Goal: Task Accomplishment & Management: Complete application form

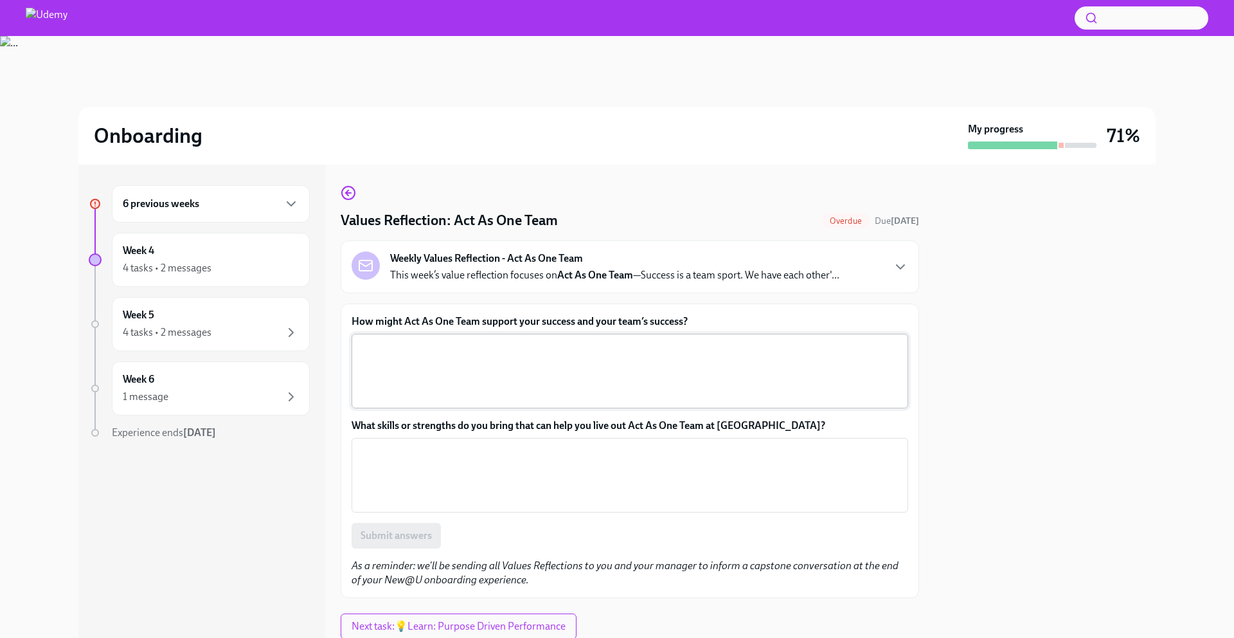
click at [406, 357] on textarea "How might Act As One Team support your success and your team’s success?" at bounding box center [629, 371] width 541 height 62
type textarea "Sharing learnings, supporting tea"
drag, startPoint x: 530, startPoint y: 347, endPoint x: 318, endPoint y: 349, distance: 212.8
click at [319, 349] on div "6 previous weeks Week 4 4 tasks • 2 messages Week 5 4 tasks • 2 messages Week 6…" at bounding box center [616, 401] width 1077 height 473
drag, startPoint x: 346, startPoint y: 321, endPoint x: 645, endPoint y: 341, distance: 299.6
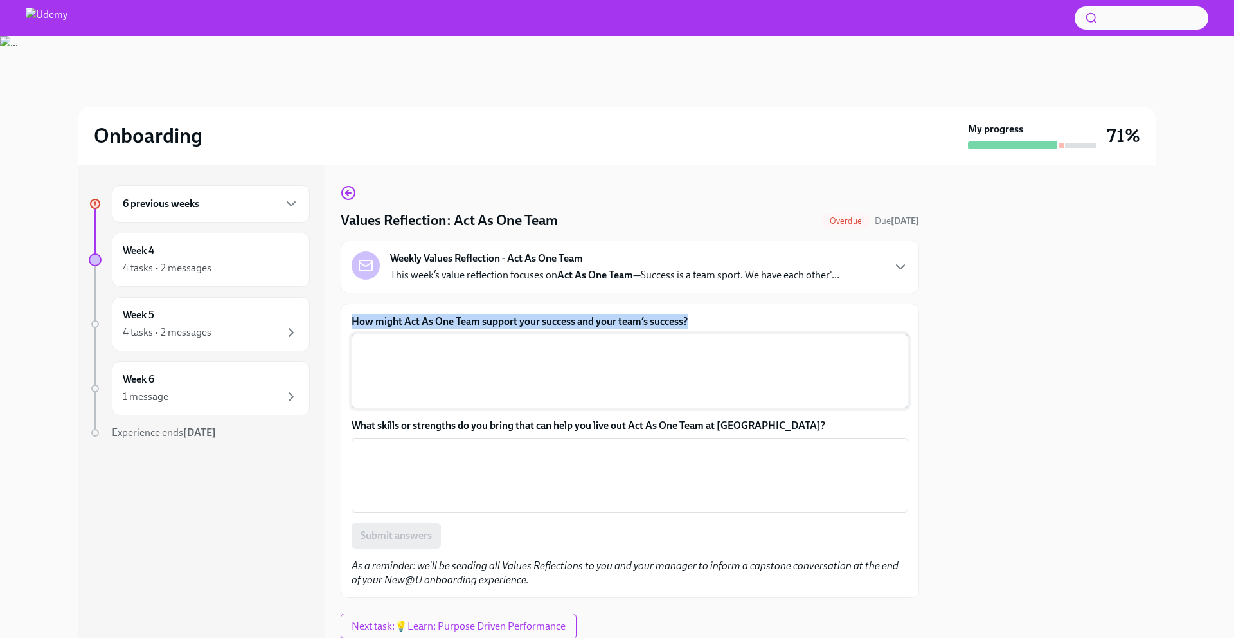
click at [645, 341] on div "How might Act As One Team support your success and your team’s success? x ​ Wha…" at bounding box center [630, 450] width 578 height 294
copy label "How might Act As One Team support your success and your team’s success?"
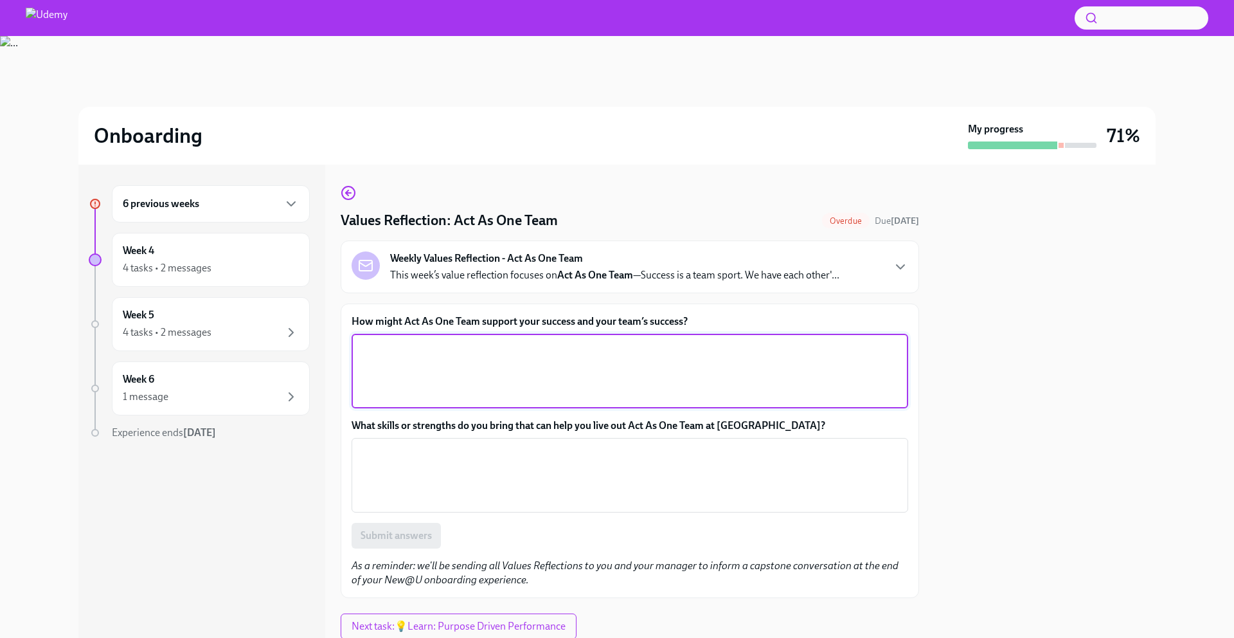
click at [456, 360] on textarea "How might Act As One Team support your success and your team’s success?" at bounding box center [629, 371] width 541 height 62
click at [897, 272] on icon "button" at bounding box center [900, 266] width 15 height 15
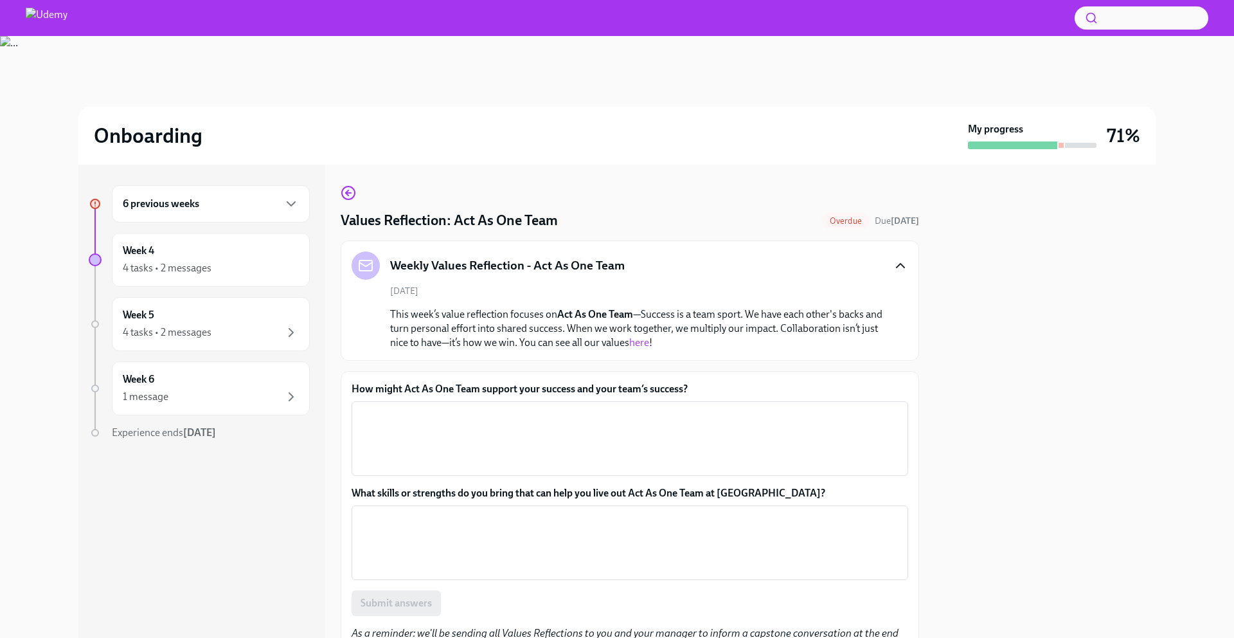
click at [897, 268] on icon "button" at bounding box center [900, 265] width 15 height 15
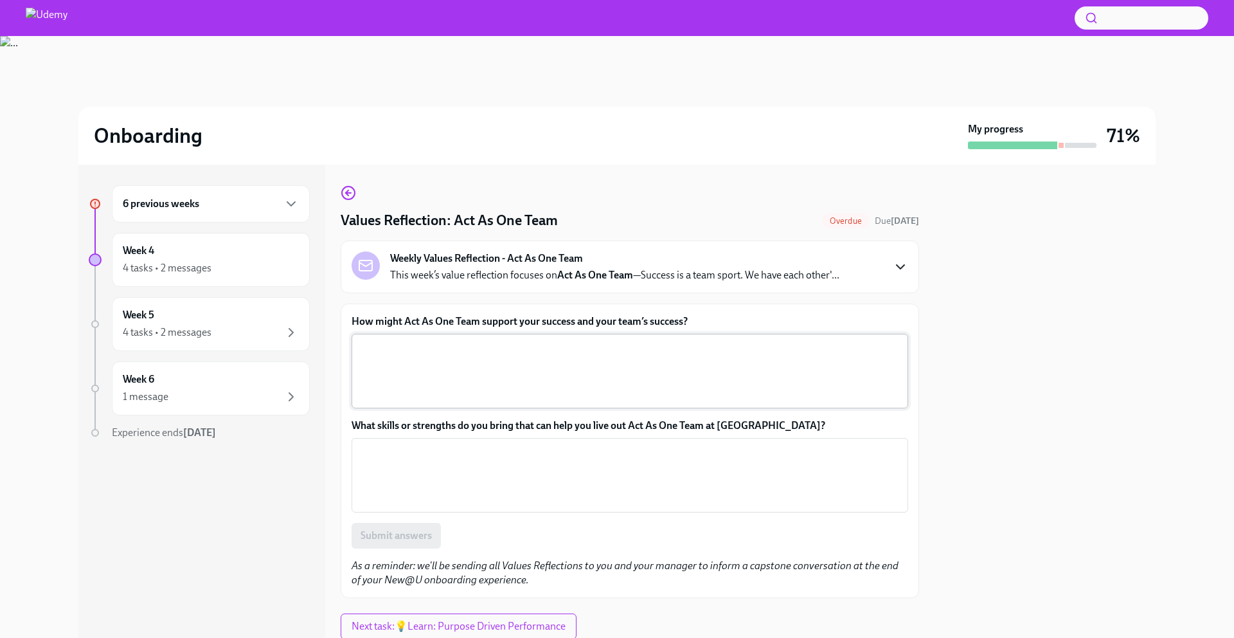
click at [452, 354] on textarea "How might Act As One Team support your success and your team’s success?" at bounding box center [629, 371] width 541 height 62
paste textarea "Embracing opportunities to collaborate with team members who bring diverse skil…"
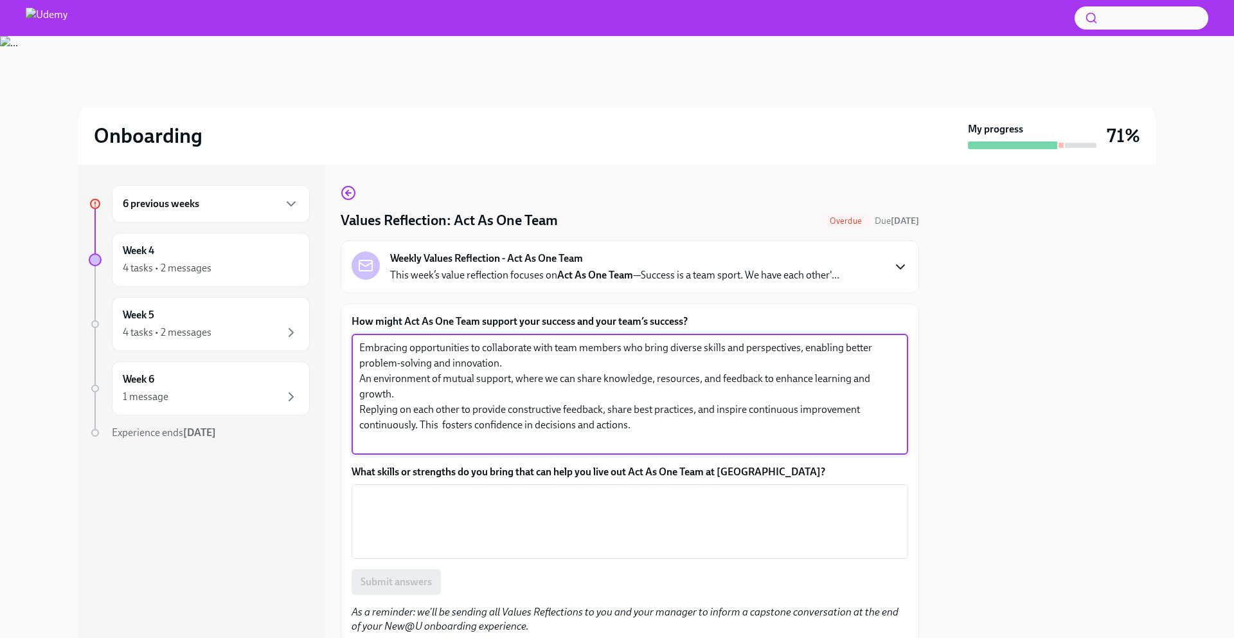
type textarea "Embracing opportunities to collaborate with team members who bring diverse skil…"
drag, startPoint x: 695, startPoint y: 434, endPoint x: 320, endPoint y: 338, distance: 387.4
click at [320, 338] on div "6 previous weeks Week 4 4 tasks • 2 messages Week 5 4 tasks • 2 messages Week 6…" at bounding box center [616, 401] width 1077 height 473
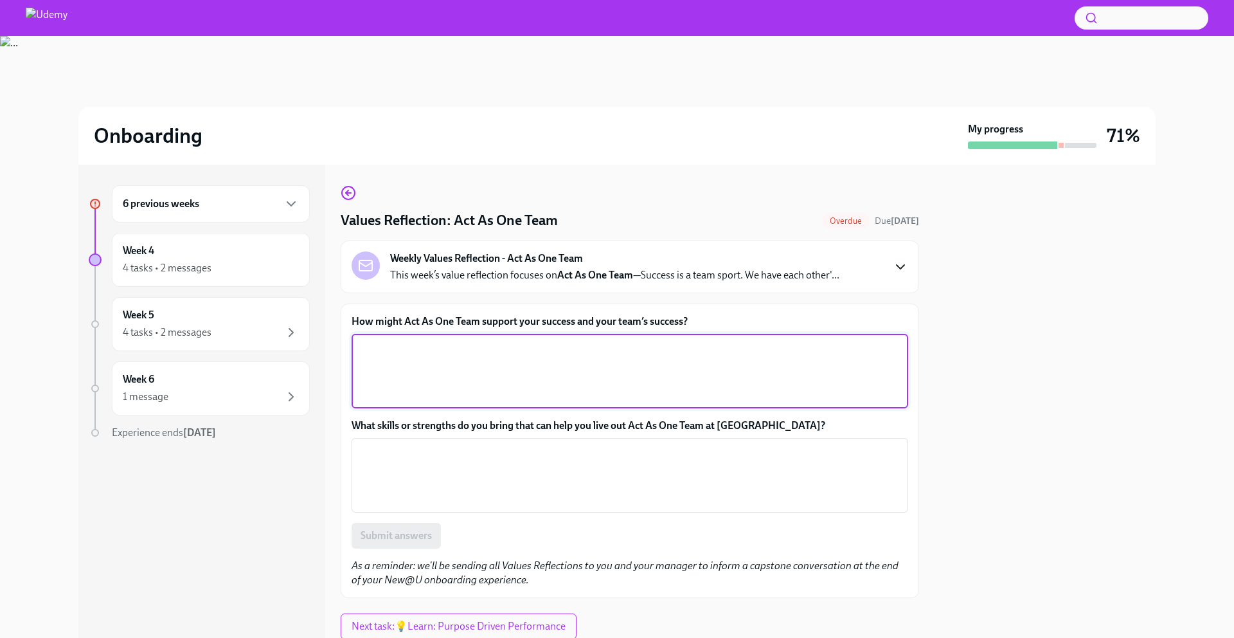
paste textarea "An environment of mutual support, where we can share knowledge and feedback to …"
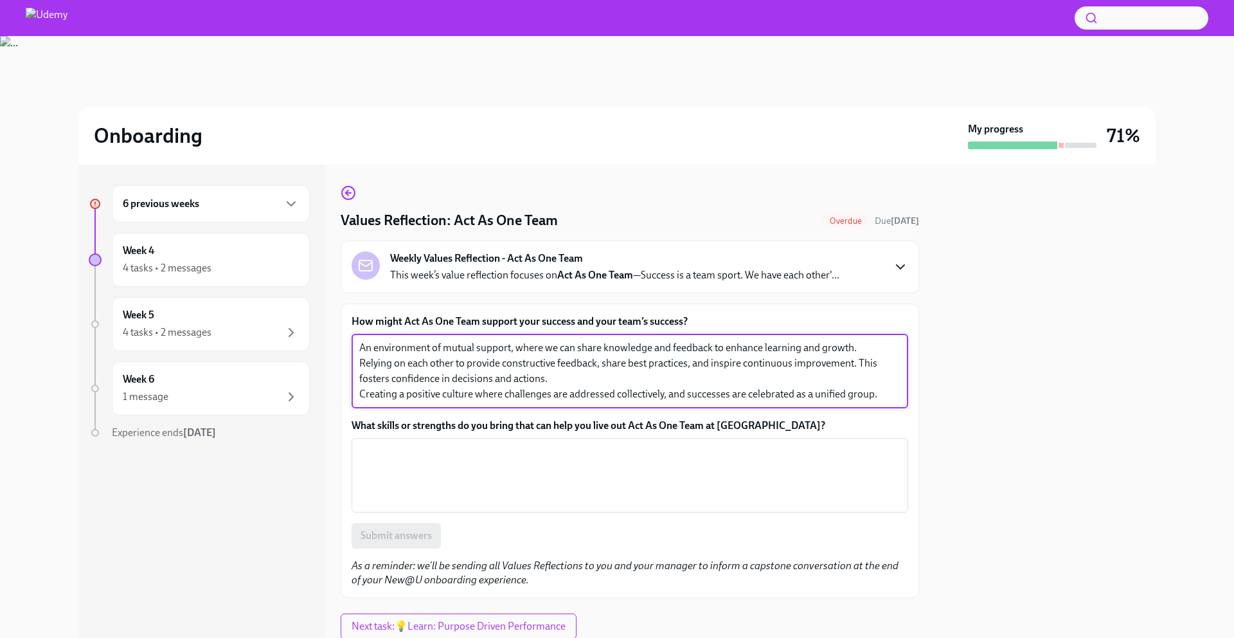
drag, startPoint x: 713, startPoint y: 348, endPoint x: 735, endPoint y: 348, distance: 22.5
click at [735, 348] on textarea "An environment of mutual support, where we can share knowledge and feedback to …" at bounding box center [629, 371] width 541 height 62
click at [752, 350] on textarea "An environment of mutual support, where we can share knowledge and feedback, en…" at bounding box center [629, 371] width 541 height 62
click at [875, 363] on textarea "An environment of mutual support, where we can share knowledge and feedback, en…" at bounding box center [629, 371] width 541 height 62
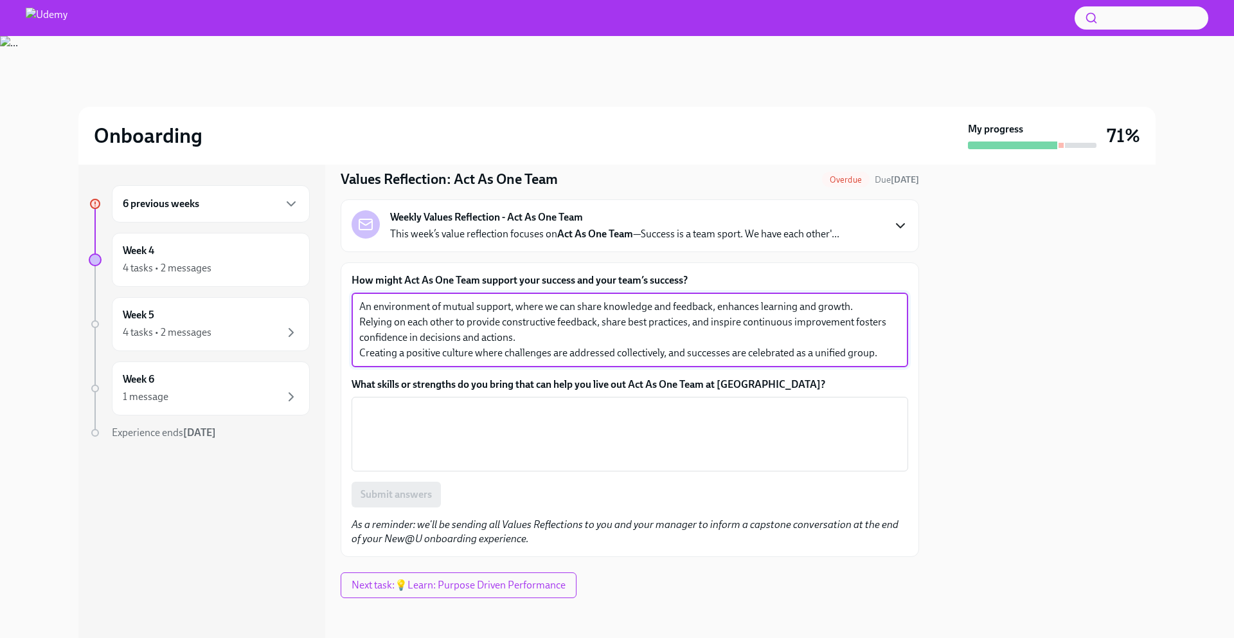
scroll to position [42, 0]
drag, startPoint x: 893, startPoint y: 351, endPoint x: 334, endPoint y: 357, distance: 559.9
click at [334, 357] on div "6 previous weeks Week 4 4 tasks • 2 messages Week 5 4 tasks • 2 messages Week 6…" at bounding box center [616, 401] width 1077 height 473
click at [575, 350] on textarea "An environment of mutual support, where we can share knowledge and feedback, en…" at bounding box center [629, 329] width 541 height 62
drag, startPoint x: 575, startPoint y: 352, endPoint x: 350, endPoint y: 358, distance: 224.4
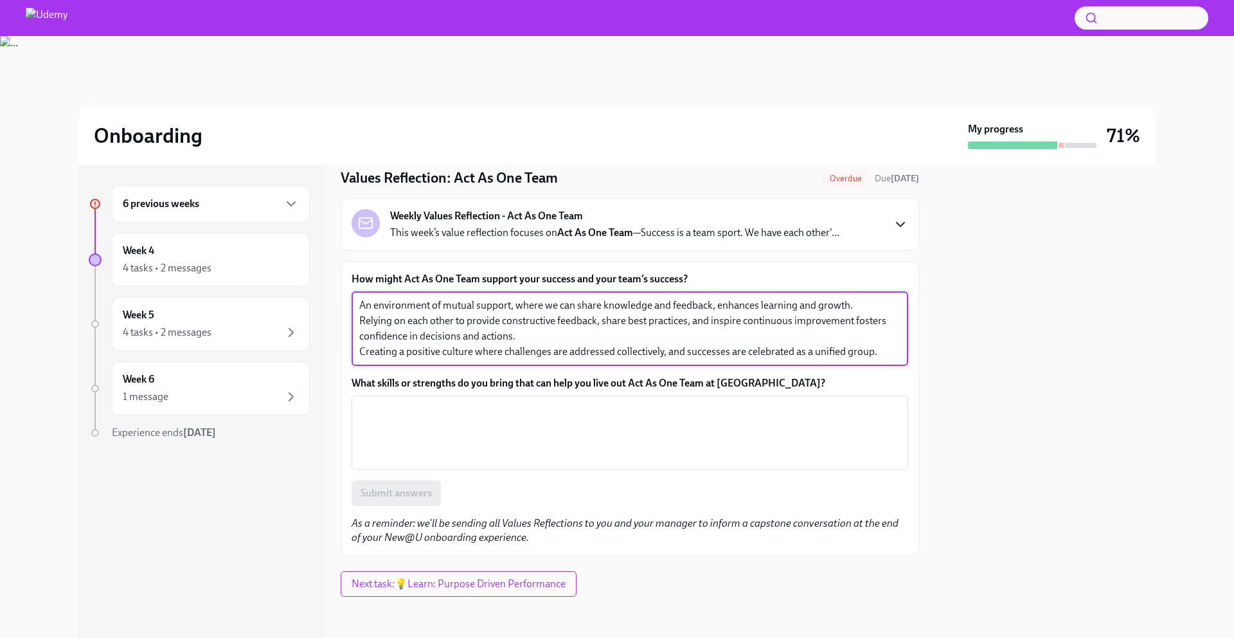
click at [350, 358] on div "How might Act As One Team support your success and your team’s success? An envi…" at bounding box center [630, 408] width 578 height 294
click at [416, 351] on textarea "An environment of mutual support, where we can share knowledge and feedback, en…" at bounding box center [629, 329] width 541 height 62
drag, startPoint x: 402, startPoint y: 352, endPoint x: 312, endPoint y: 347, distance: 90.7
click at [312, 347] on div "6 previous weeks Week 4 4 tasks • 2 messages Week 5 4 tasks • 2 messages Week 6…" at bounding box center [616, 401] width 1077 height 473
drag, startPoint x: 627, startPoint y: 354, endPoint x: 937, endPoint y: 354, distance: 309.8
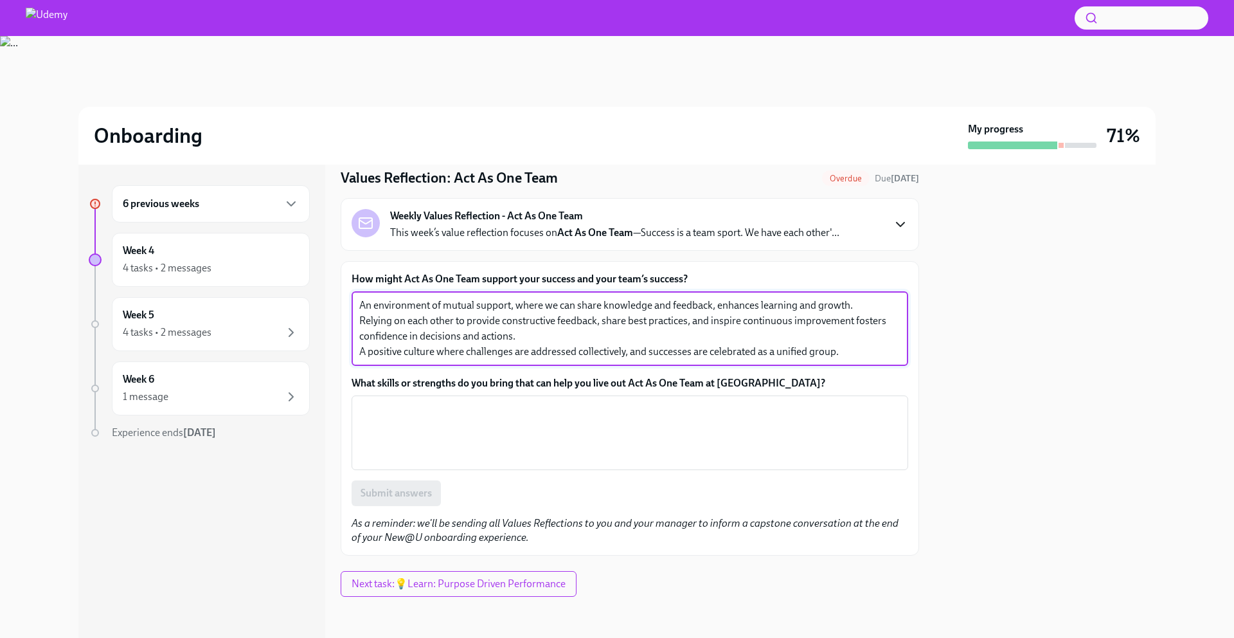
click at [937, 354] on div "6 previous weeks Week 4 4 tasks • 2 messages Week 5 4 tasks • 2 messages Week 6…" at bounding box center [616, 401] width 1077 height 473
click at [784, 352] on textarea "An environment of mutual support, where we can share knowledge and feedback, en…" at bounding box center [629, 329] width 541 height 62
click at [807, 348] on textarea "An environment of mutual support, where we can share knowledge and feedback, en…" at bounding box center [629, 329] width 541 height 62
drag, startPoint x: 846, startPoint y: 355, endPoint x: 352, endPoint y: 357, distance: 493.6
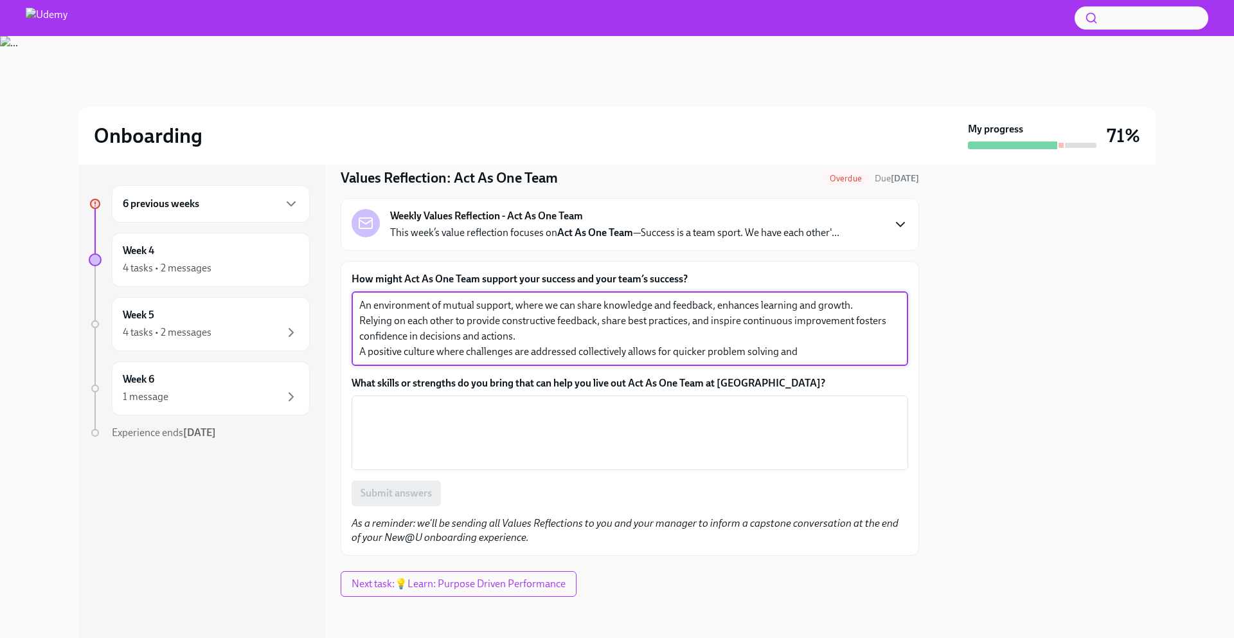
click at [352, 357] on div "An environment of mutual support, where we can share knowledge and feedback, en…" at bounding box center [630, 328] width 557 height 75
type textarea "An environment of mutual support, where we can share knowledge and feedback, en…"
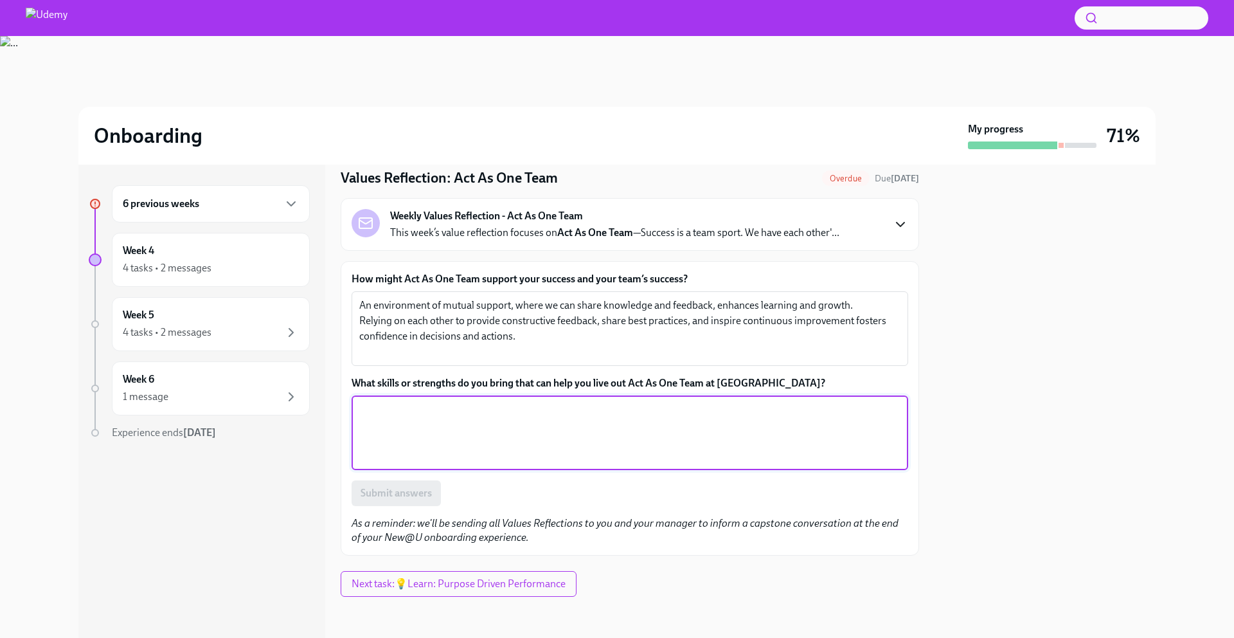
click at [390, 411] on textarea "What skills or strengths do you bring that can help you live out Act As One Tea…" at bounding box center [629, 433] width 541 height 62
paste textarea "Collaboration - I take the time to understand diverse skills and perspectives, …"
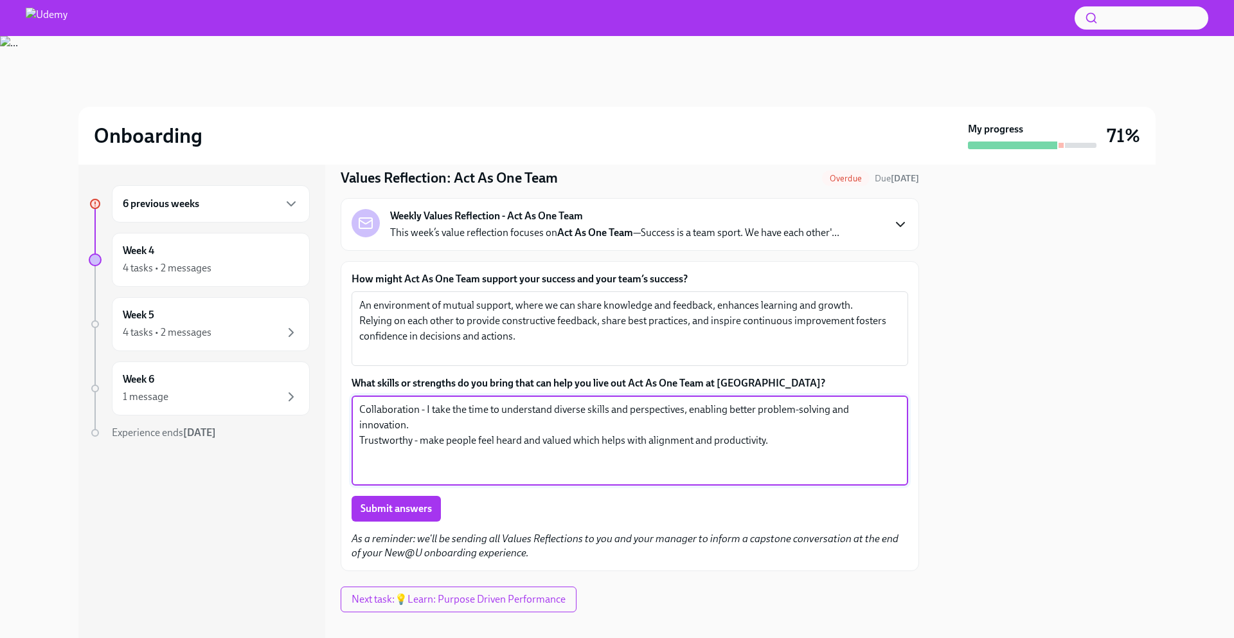
click at [357, 424] on div "Collaboration - I take the time to understand diverse skills and perspectives, …" at bounding box center [630, 440] width 557 height 90
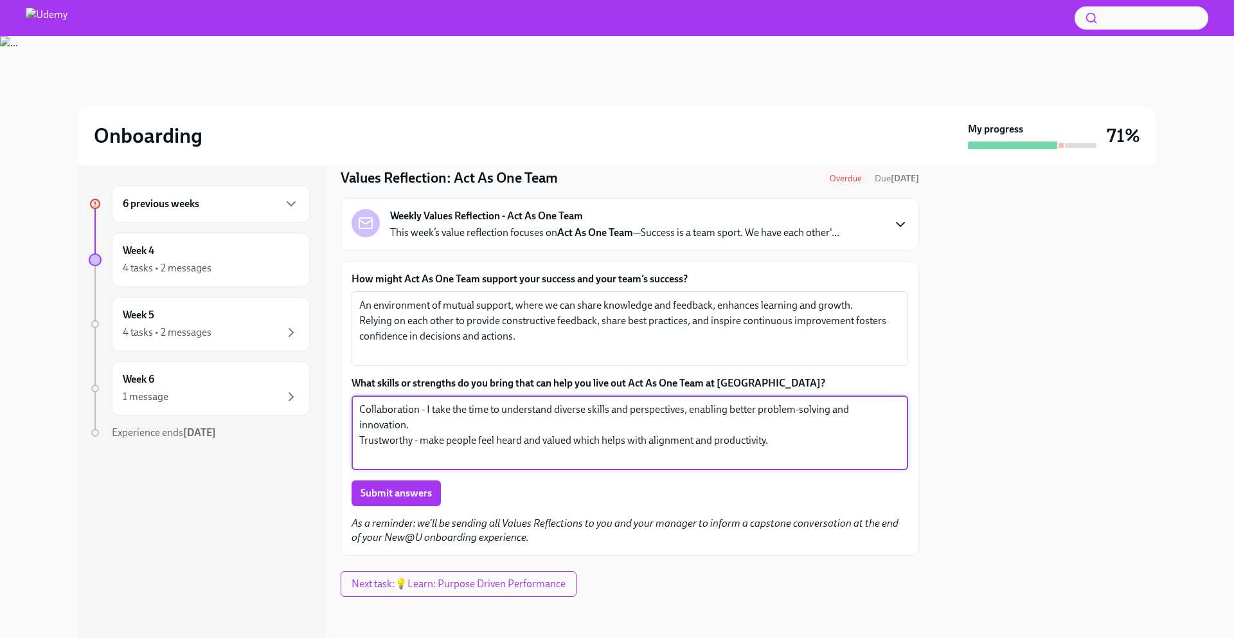
click at [359, 426] on textarea "Collaboration - I take the time to understand diverse skills and perspectives, …" at bounding box center [629, 433] width 541 height 62
click at [442, 440] on textarea "Collaboration - I take the time to understand diverse skills and perspectives, …" at bounding box center [629, 433] width 541 height 62
click at [598, 442] on textarea "Collaboration - I take the time to understand diverse skills and perspectives, …" at bounding box center [629, 433] width 541 height 62
click at [773, 444] on textarea "Collaboration - I take the time to understand diverse skills and perspectives, …" at bounding box center [629, 433] width 541 height 62
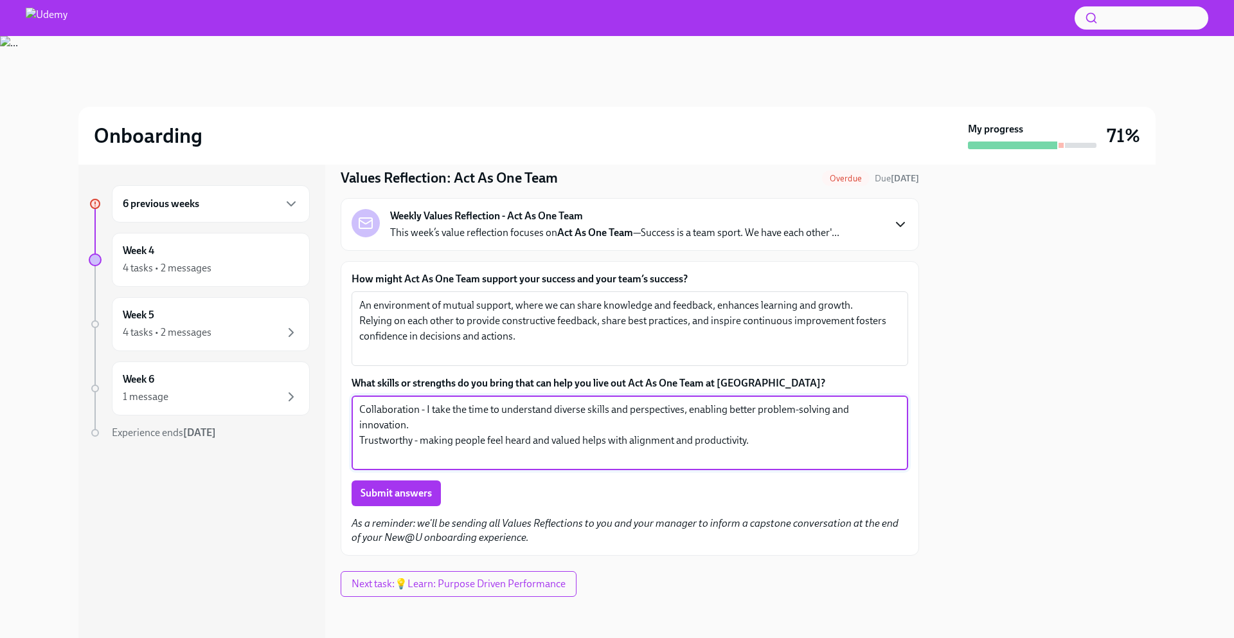
paste textarea "Creating a positive culture where challenges are addressed collectively, and su…"
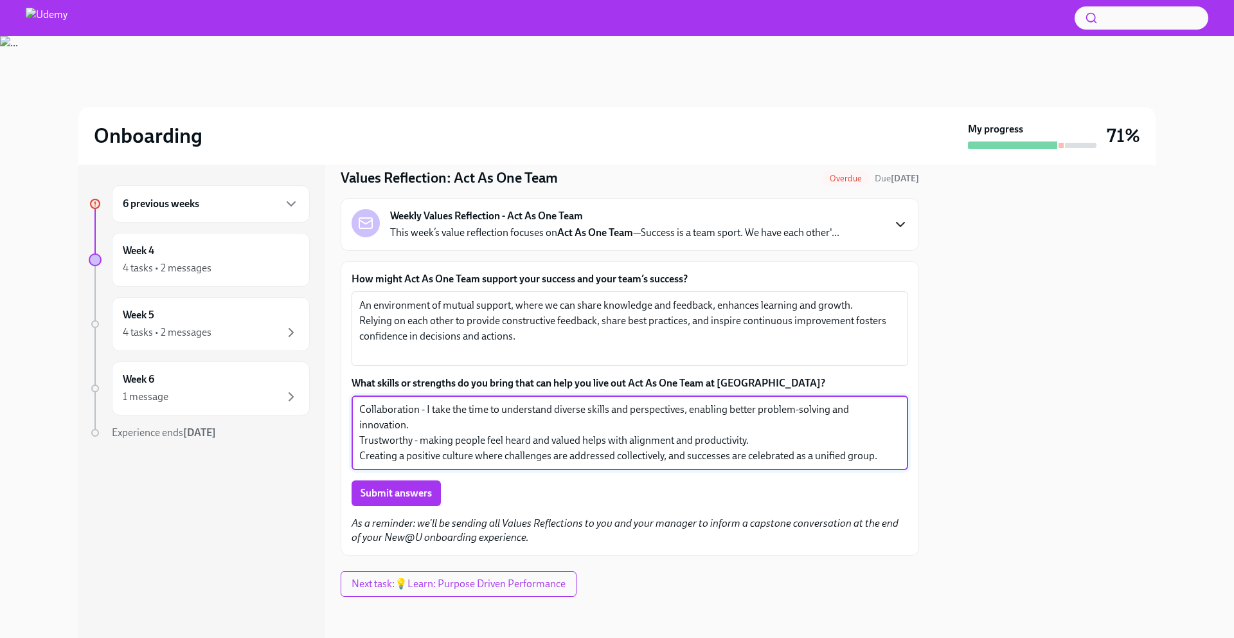
drag, startPoint x: 471, startPoint y: 458, endPoint x: 353, endPoint y: 457, distance: 118.3
click at [353, 457] on div "Collaboration - I take the time to understand diverse skills and perspectives, …" at bounding box center [630, 432] width 557 height 75
click at [402, 462] on textarea "Collaboration - I take the time to understand diverse skills and perspectives, …" at bounding box center [629, 433] width 541 height 62
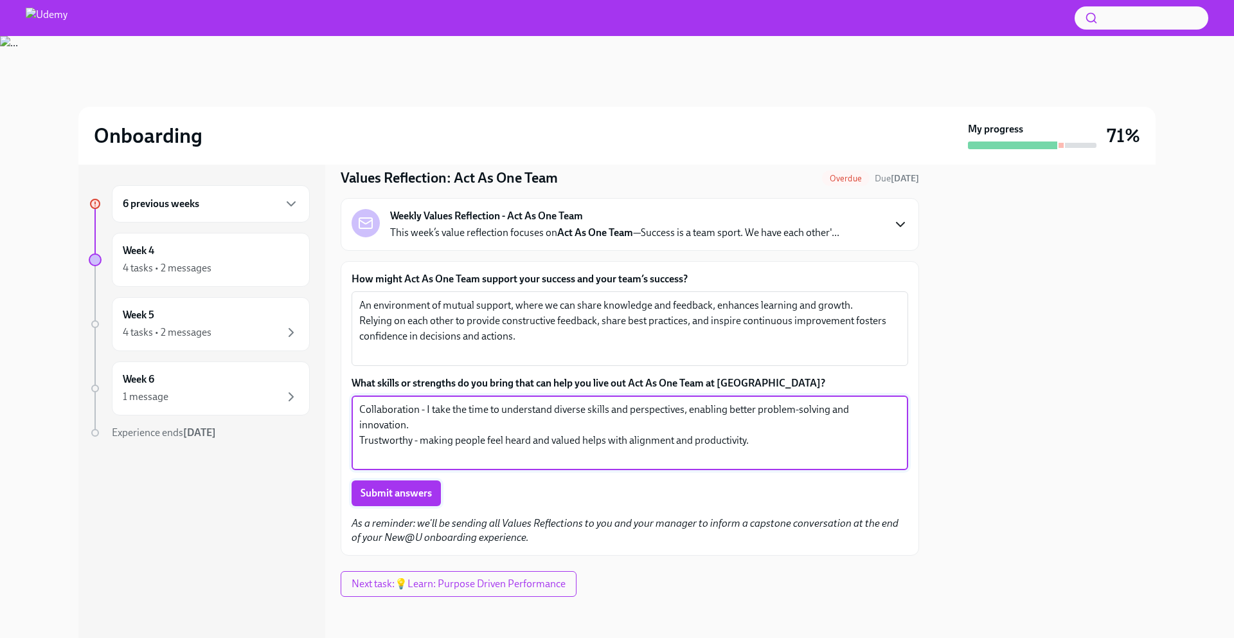
type textarea "Collaboration - I take the time to understand diverse skills and perspectives, …"
click at [406, 490] on span "Submit answers" at bounding box center [396, 493] width 71 height 13
